Goal: Information Seeking & Learning: Learn about a topic

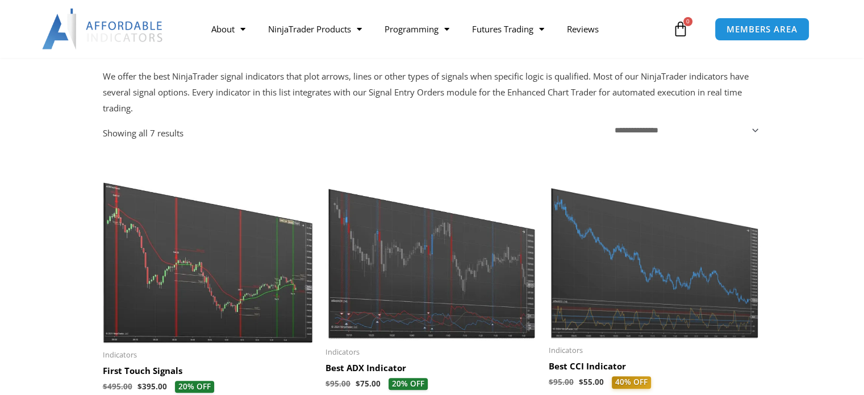
click at [664, 269] on img at bounding box center [655, 250] width 212 height 178
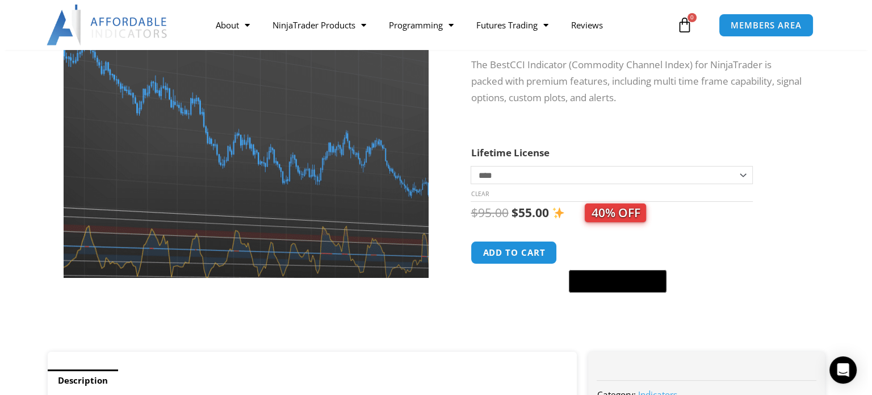
scroll to position [170, 0]
